Goal: Information Seeking & Learning: Check status

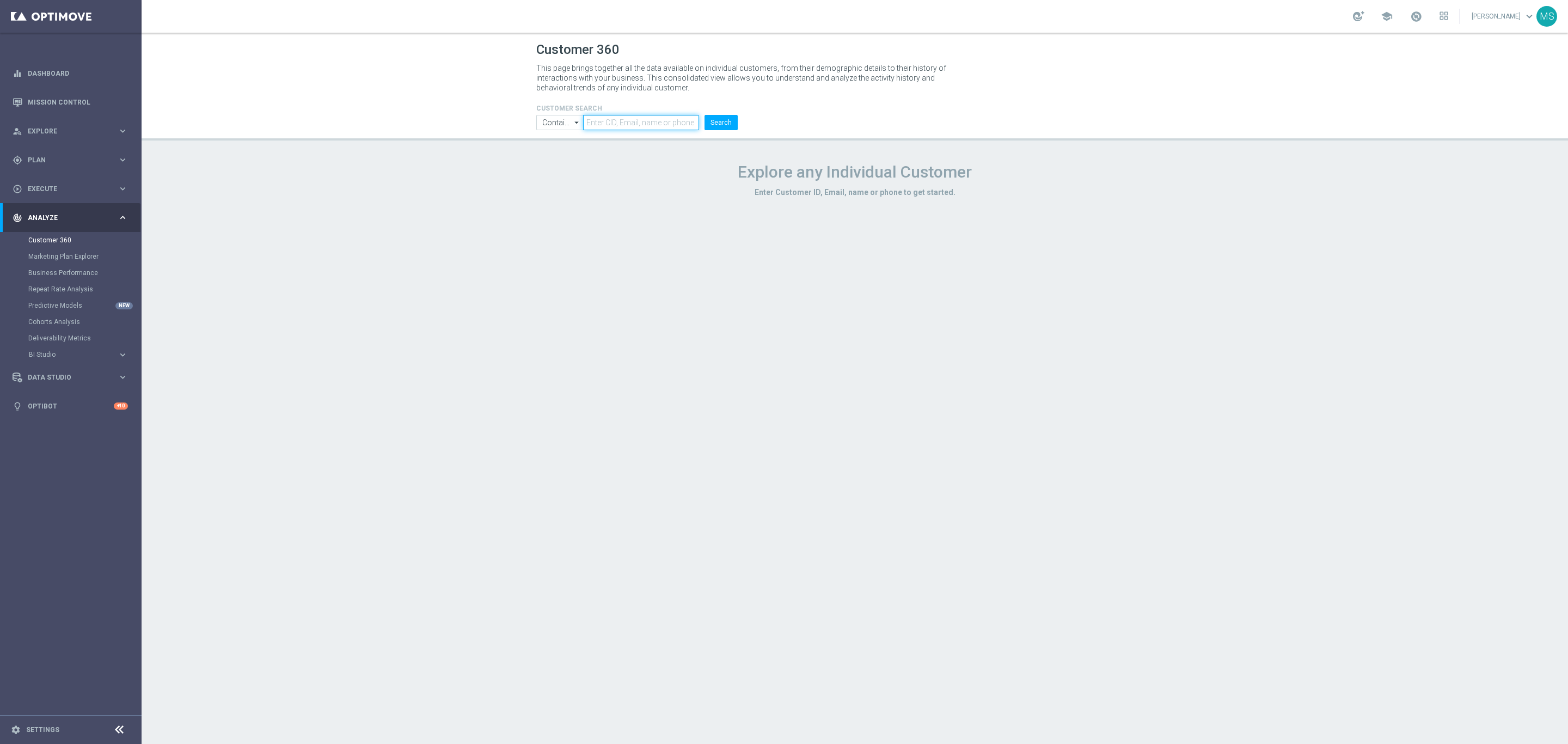
click at [649, 125] on input "text" at bounding box center [642, 122] width 116 height 15
paste input "3415706"
type input "3415706"
click at [559, 129] on input "Contains" at bounding box center [559, 122] width 47 height 15
click at [563, 157] on div "Equals" at bounding box center [559, 155] width 47 height 16
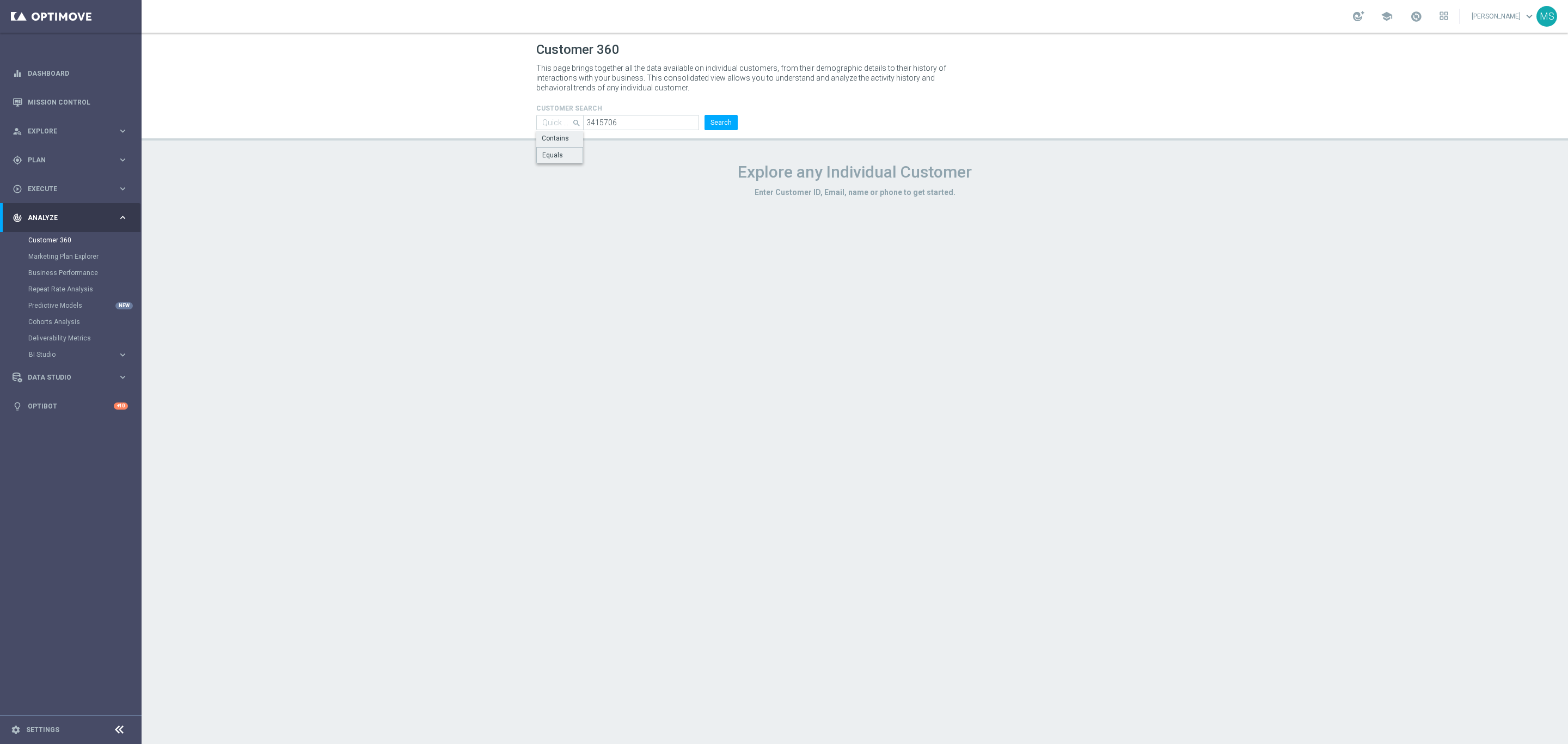
type input "Equals"
click at [734, 128] on button "Search" at bounding box center [721, 122] width 33 height 15
